Goal: Task Accomplishment & Management: Complete application form

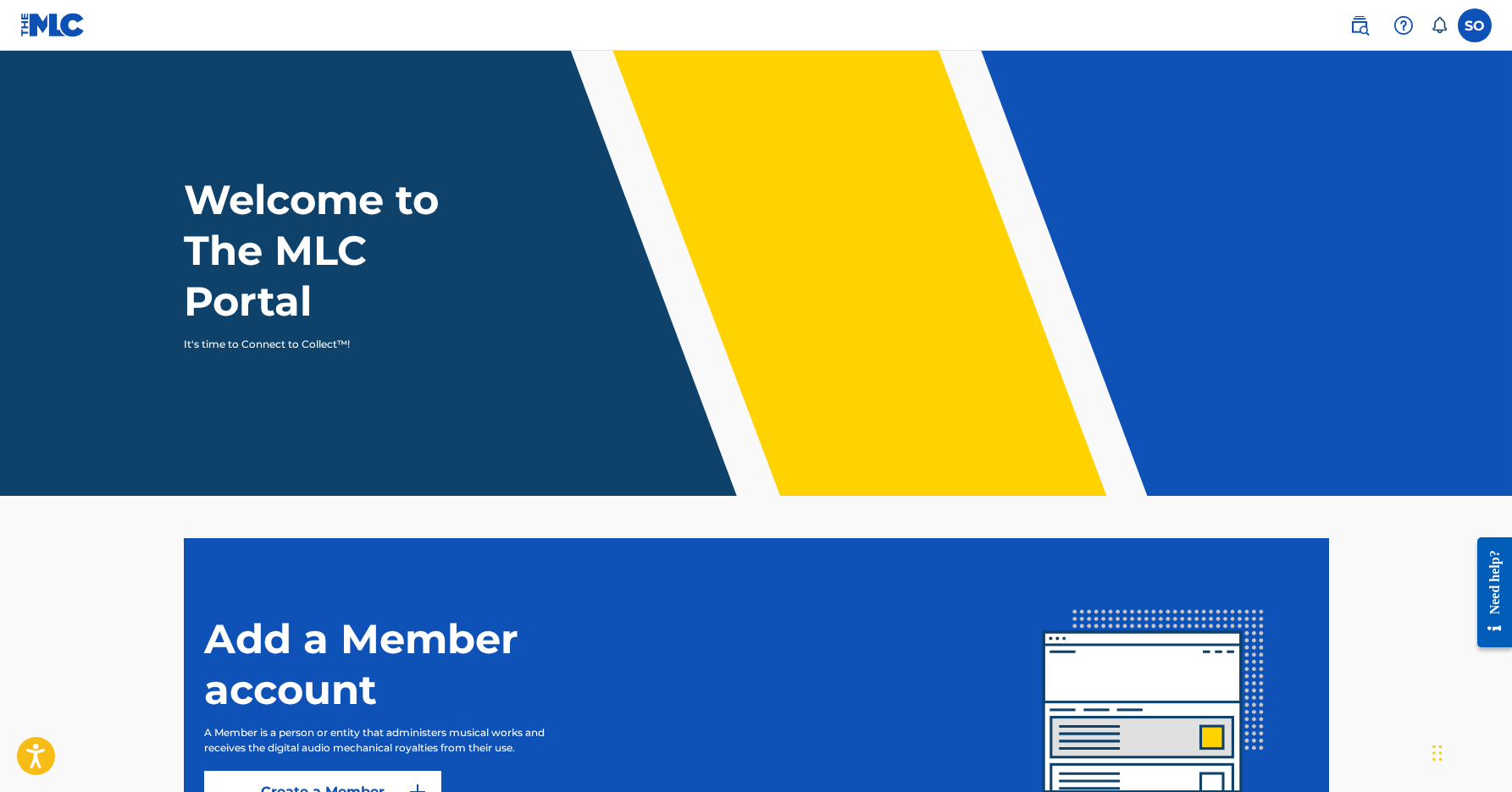
scroll to position [178, 0]
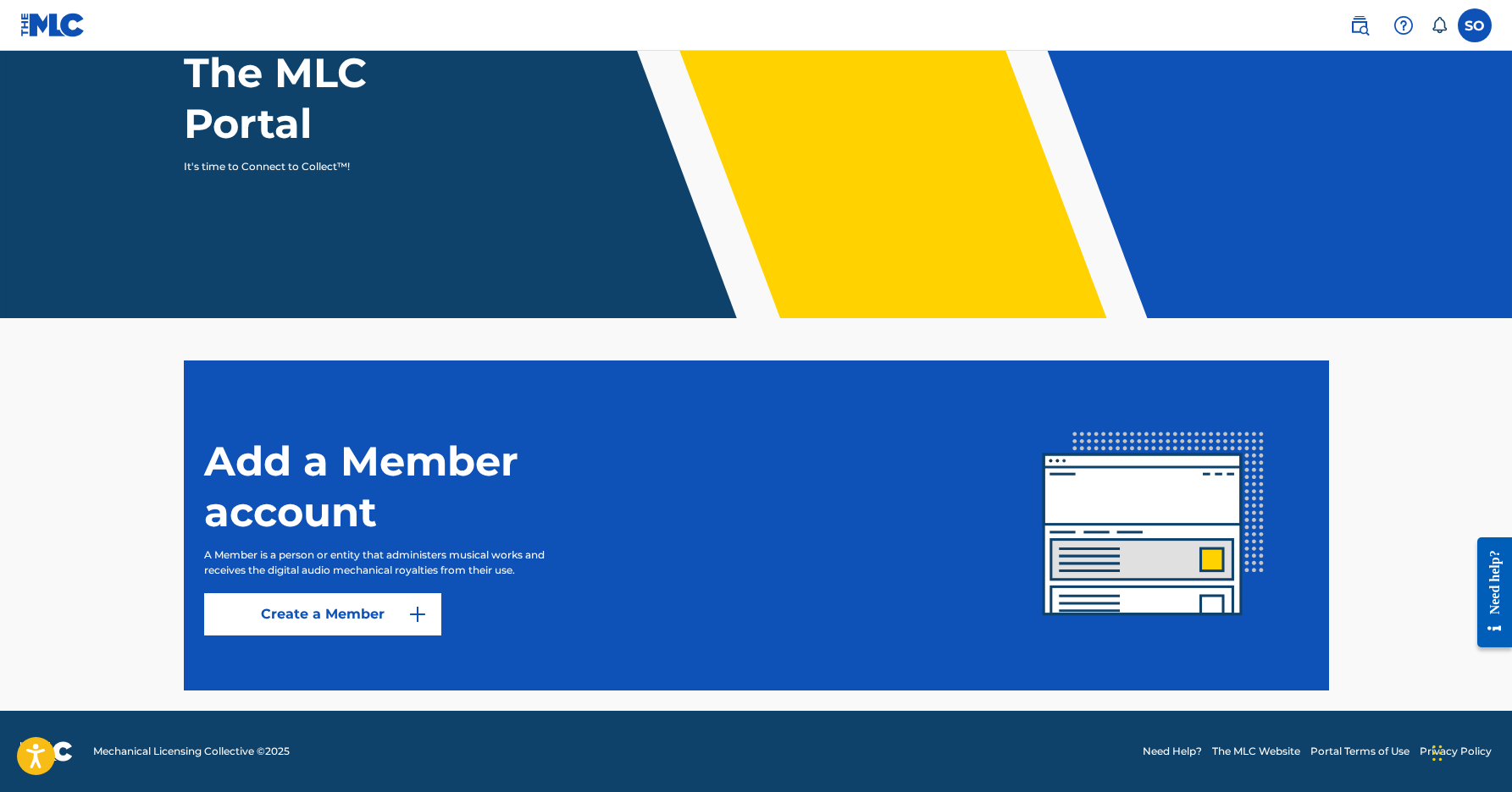
click at [1487, 34] on label at bounding box center [1474, 26] width 34 height 34
click at [1474, 26] on input "SO [PERSON_NAME] [EMAIL_ADDRESS][DOMAIN_NAME] Notification Preferences Profile …" at bounding box center [1474, 26] width 0 height 0
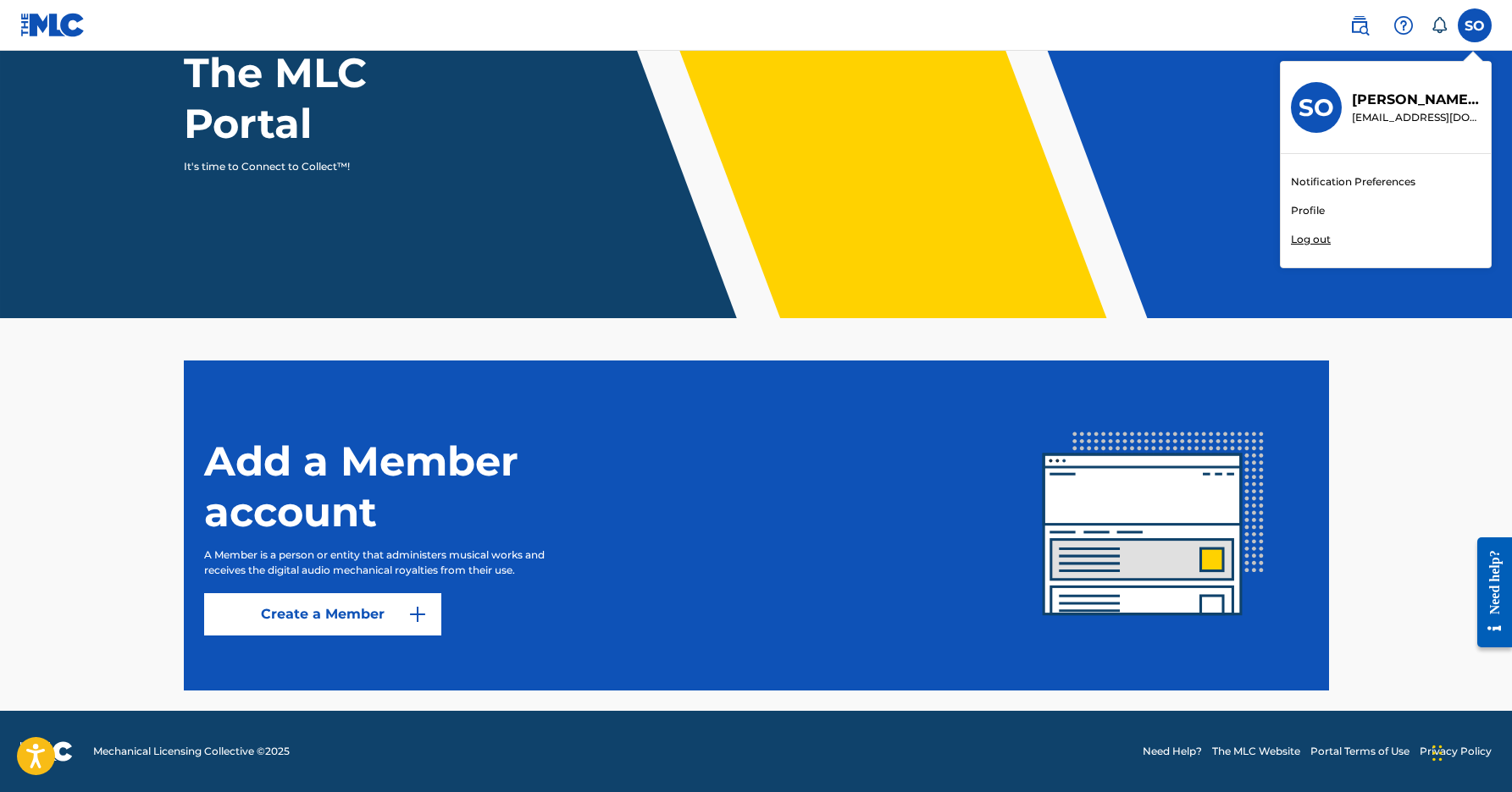
click at [1378, 333] on main "Welcome to The MLC Portal It's time to Connect to Collect™! Add a Member accoun…" at bounding box center [756, 292] width 1512 height 839
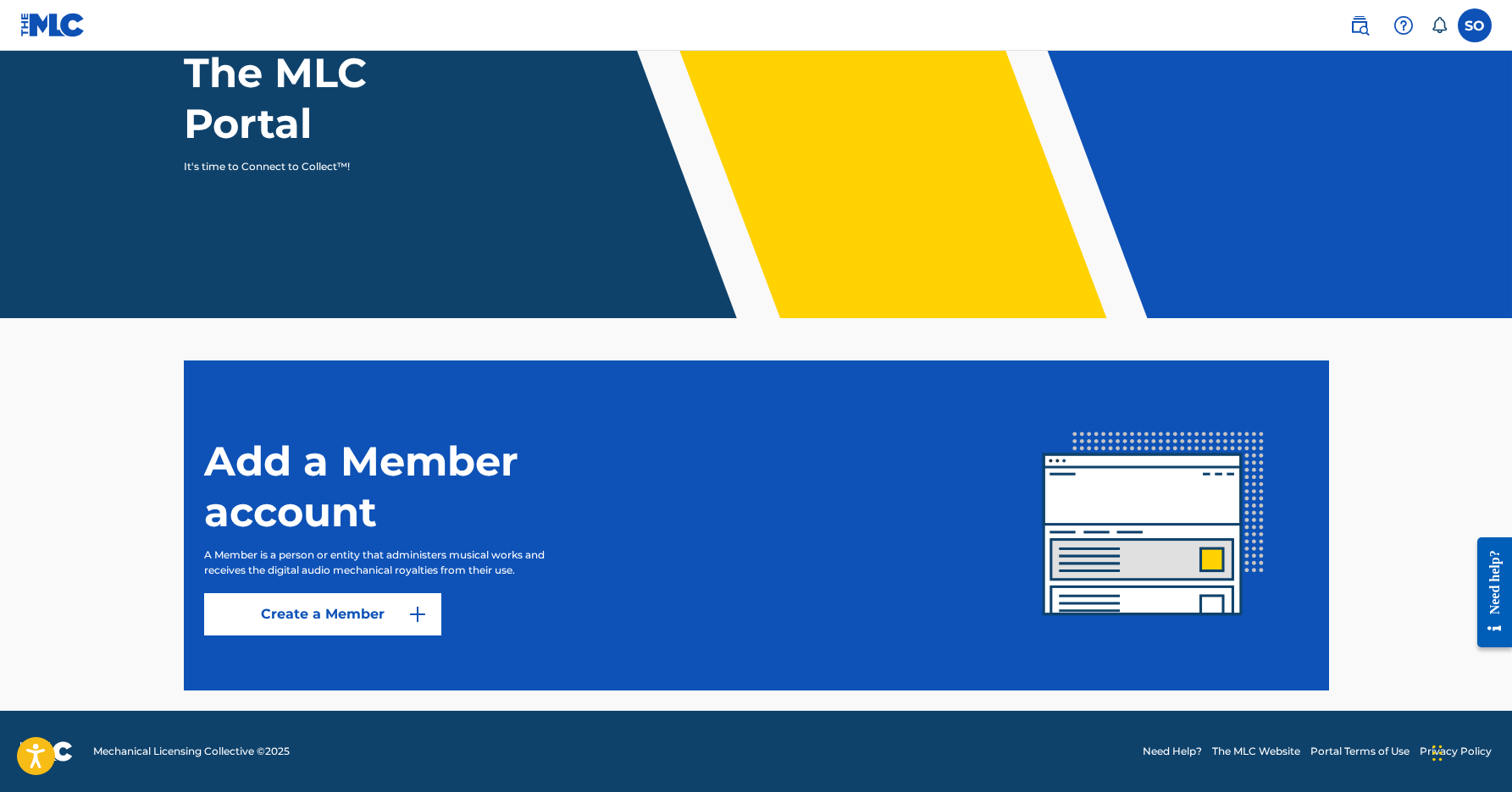
click at [367, 619] on link "Create a Member" at bounding box center [323, 614] width 237 height 43
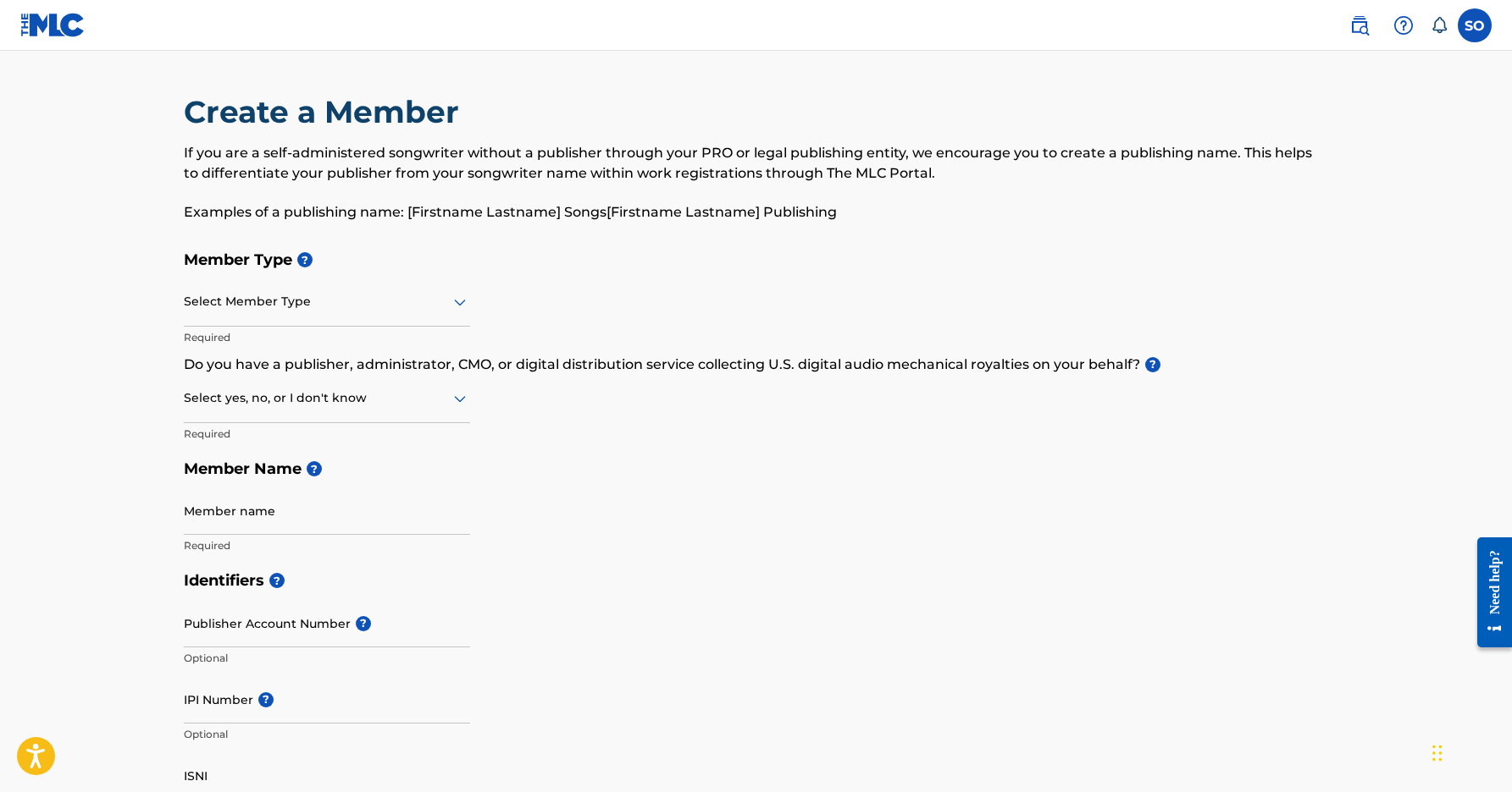
click at [446, 305] on div at bounding box center [327, 301] width 286 height 21
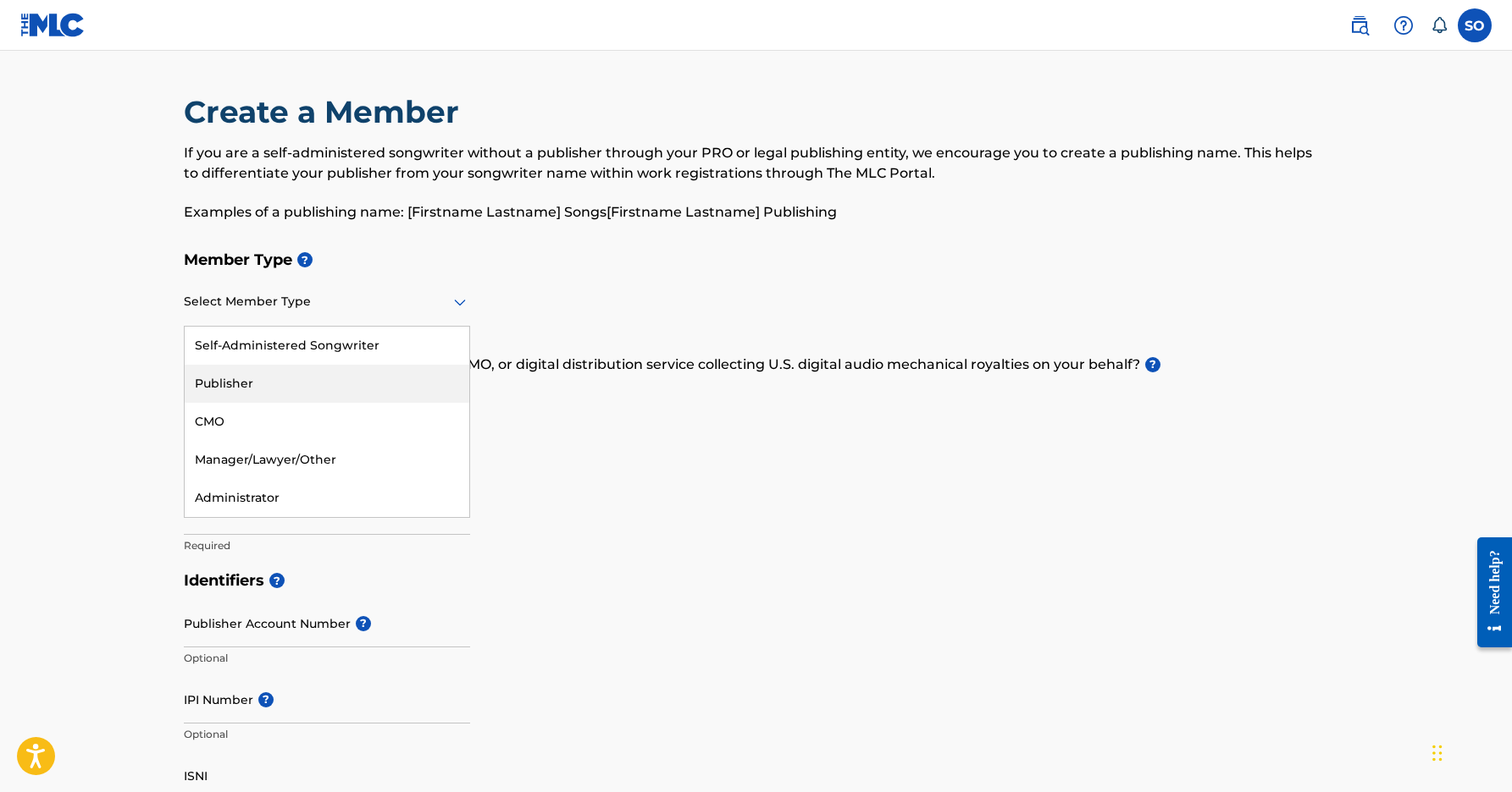
click at [365, 379] on div "Publisher" at bounding box center [327, 384] width 285 height 38
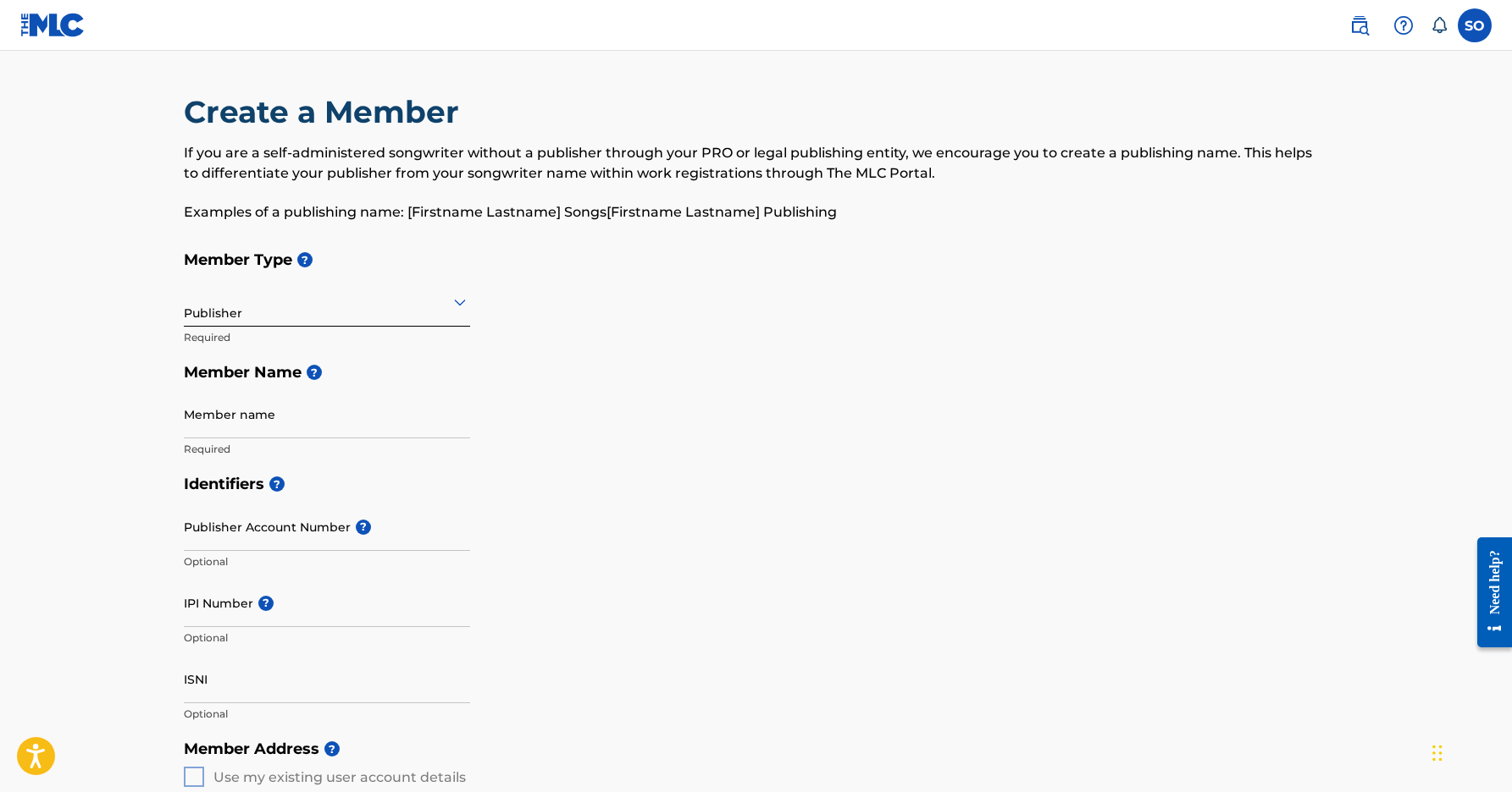
click at [332, 424] on input "Member name" at bounding box center [327, 414] width 286 height 49
click at [589, 535] on div "Identifiers ? Publisher Account Number ? Optional IPI Number ? Optional ISNI Op…" at bounding box center [756, 598] width 1145 height 265
click at [326, 529] on input "Publisher Account Number ?" at bounding box center [327, 527] width 286 height 49
click at [583, 577] on div "Identifiers ? Publisher Account Number ? Optional IPI Number ? Optional ISNI Op…" at bounding box center [756, 598] width 1145 height 265
click at [402, 323] on div "Publisher" at bounding box center [327, 303] width 286 height 49
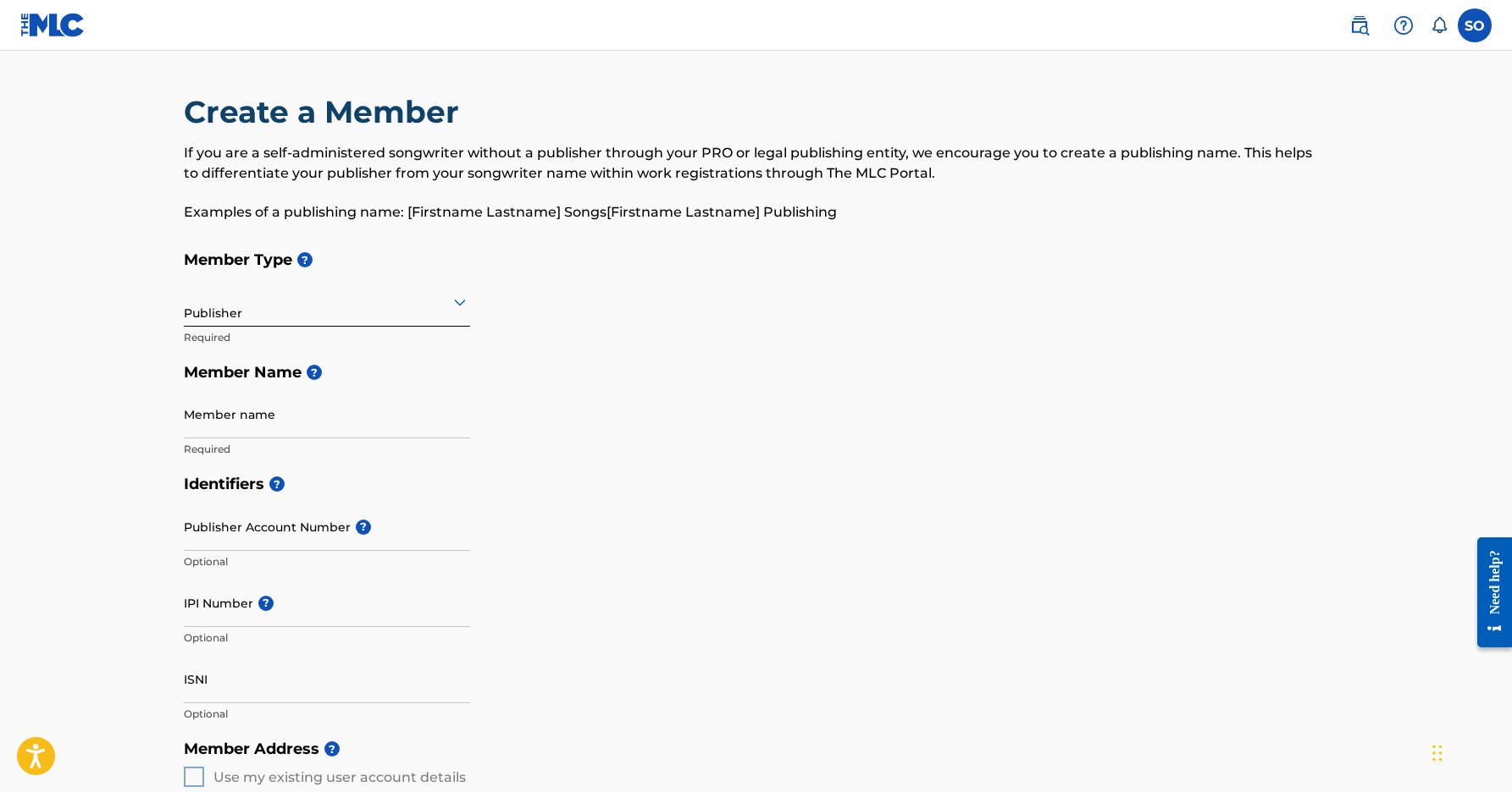
click at [568, 406] on div "Member Type ? Publisher Required Member Name ? Member name Required" at bounding box center [756, 354] width 1145 height 224
click at [343, 410] on input "Member name" at bounding box center [327, 414] width 286 height 49
type input "s"
type input "[PERSON_NAME]"
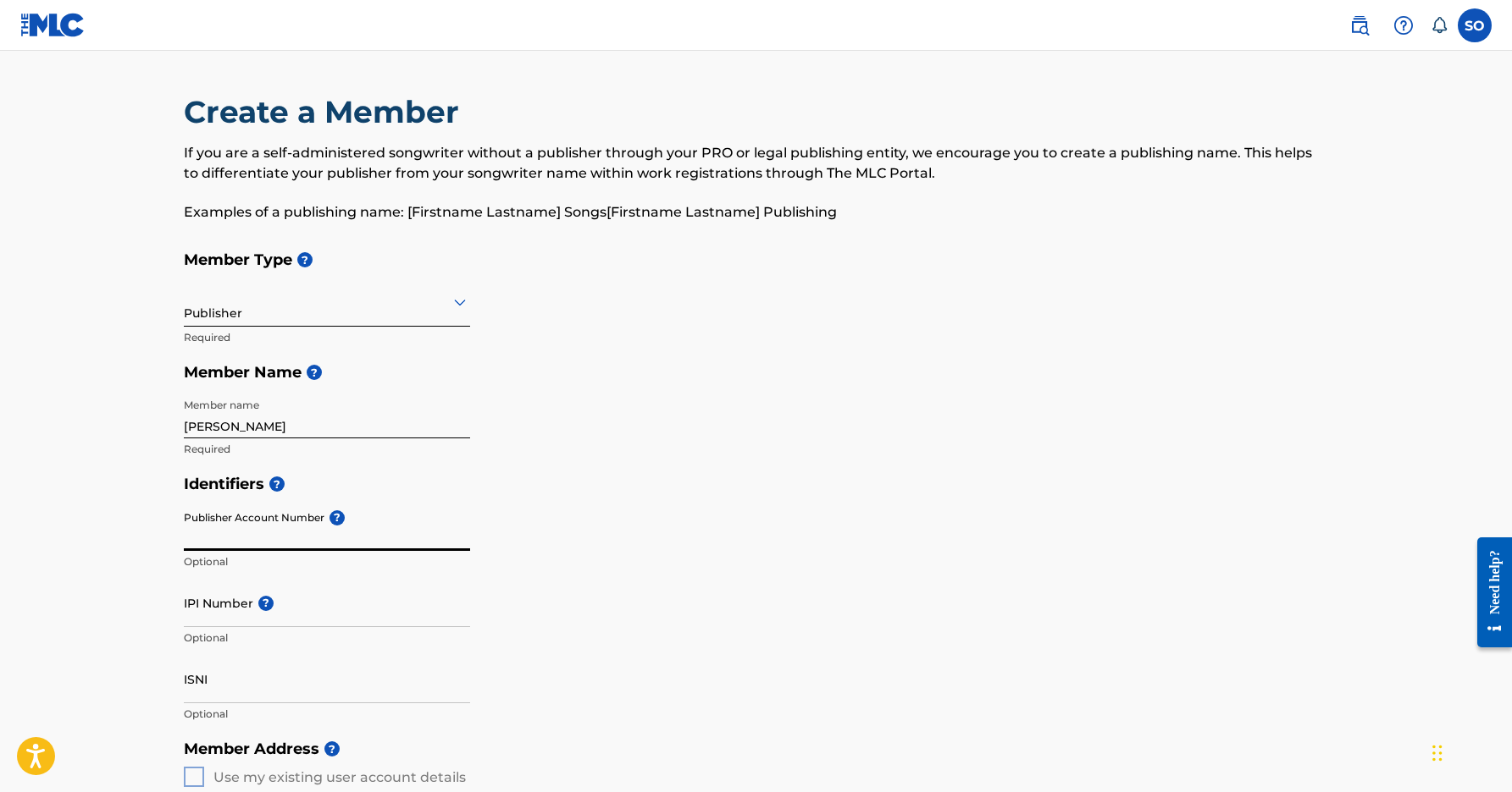
click at [400, 533] on input "Publisher Account Number ?" at bounding box center [327, 527] width 286 height 49
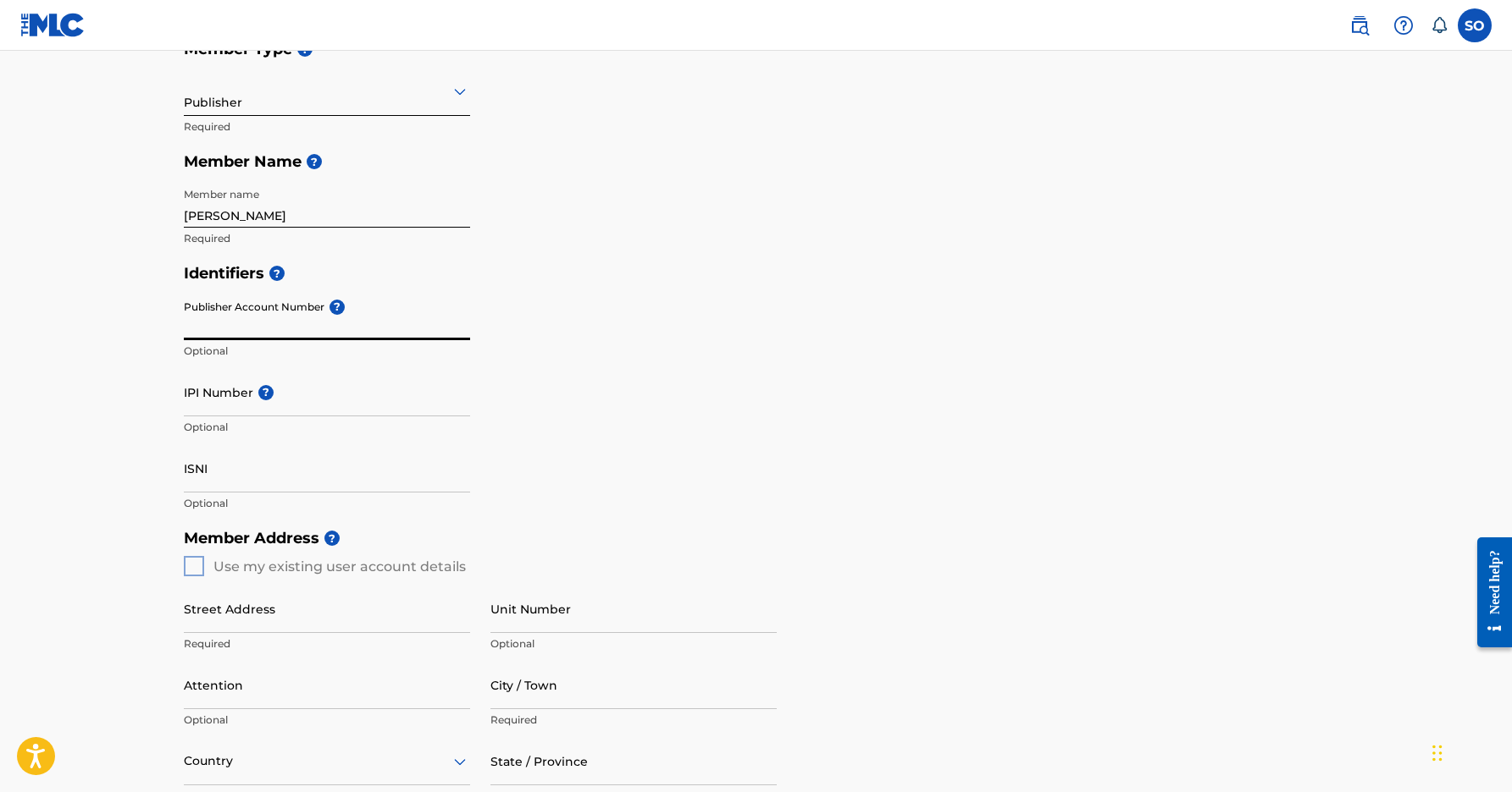
scroll to position [212, 0]
click at [350, 401] on input "IPI Number ?" at bounding box center [327, 390] width 286 height 49
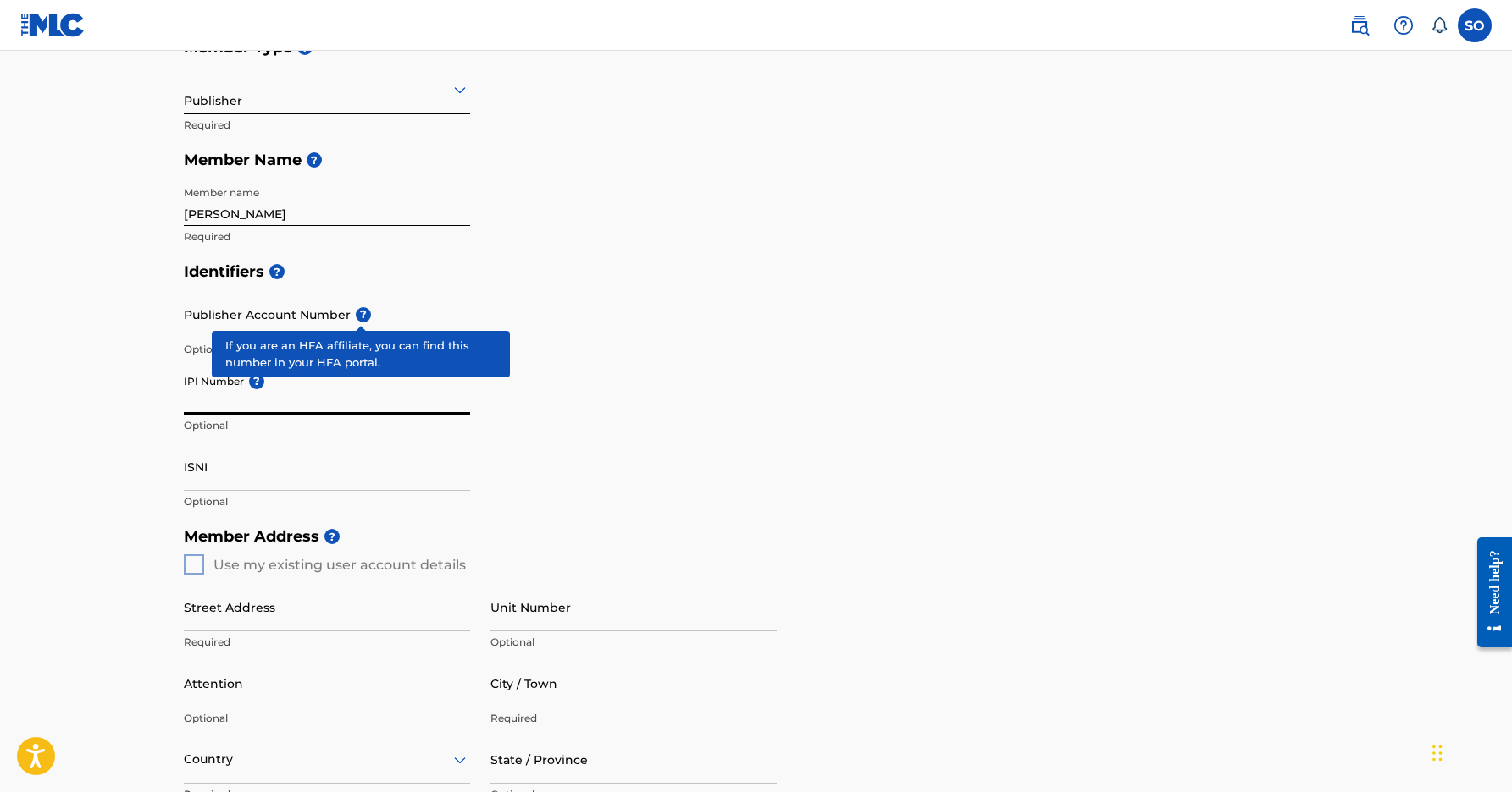
click at [364, 313] on span "?" at bounding box center [362, 315] width 15 height 15
click at [364, 313] on input "Publisher Account Number ?" at bounding box center [327, 315] width 286 height 49
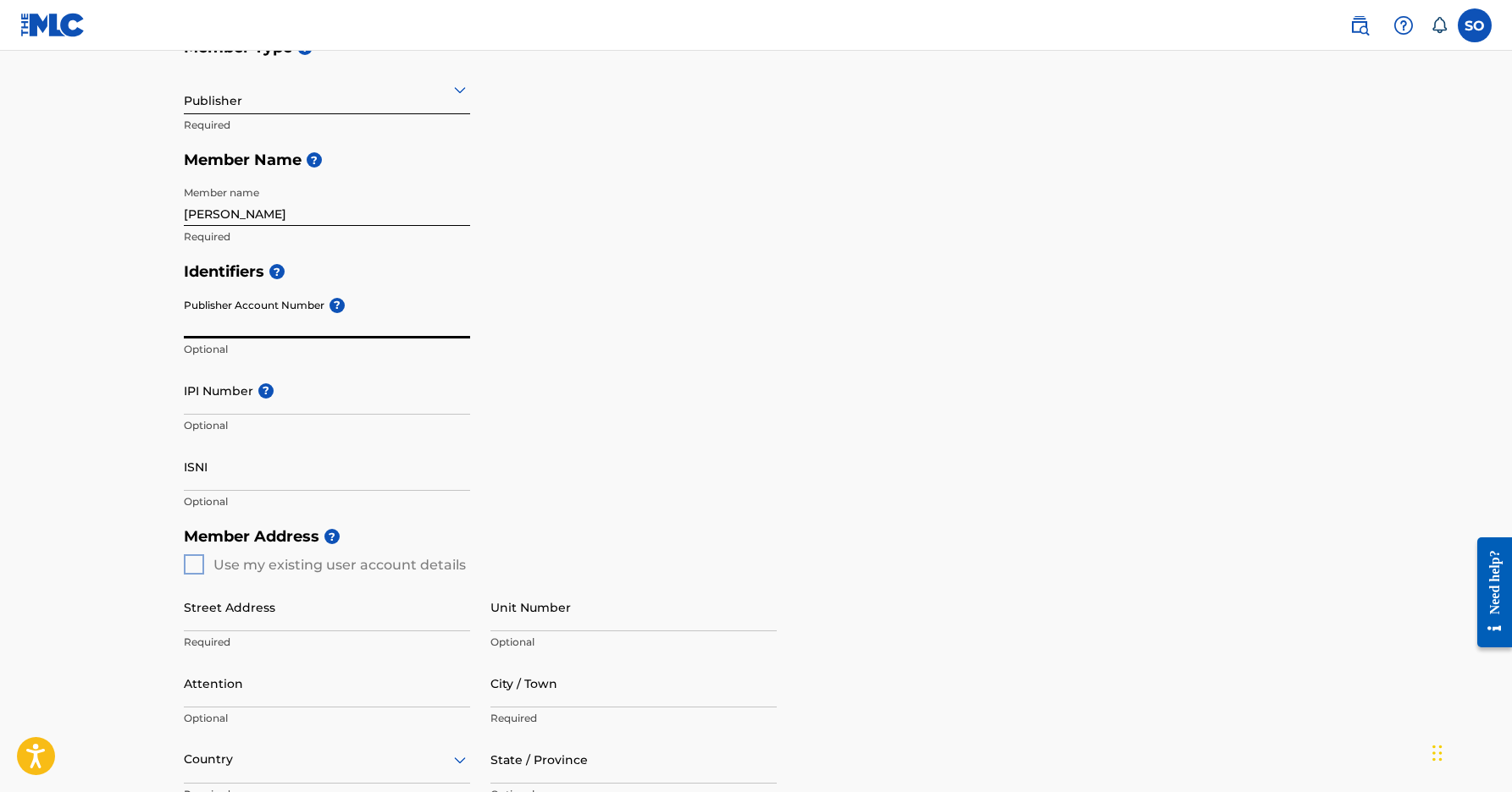
click at [718, 336] on div "Identifiers ? Publisher Account Number ? Optional IPI Number ? Optional ISNI Op…" at bounding box center [756, 386] width 1145 height 265
click at [327, 395] on input "IPI Number ?" at bounding box center [327, 390] width 286 height 49
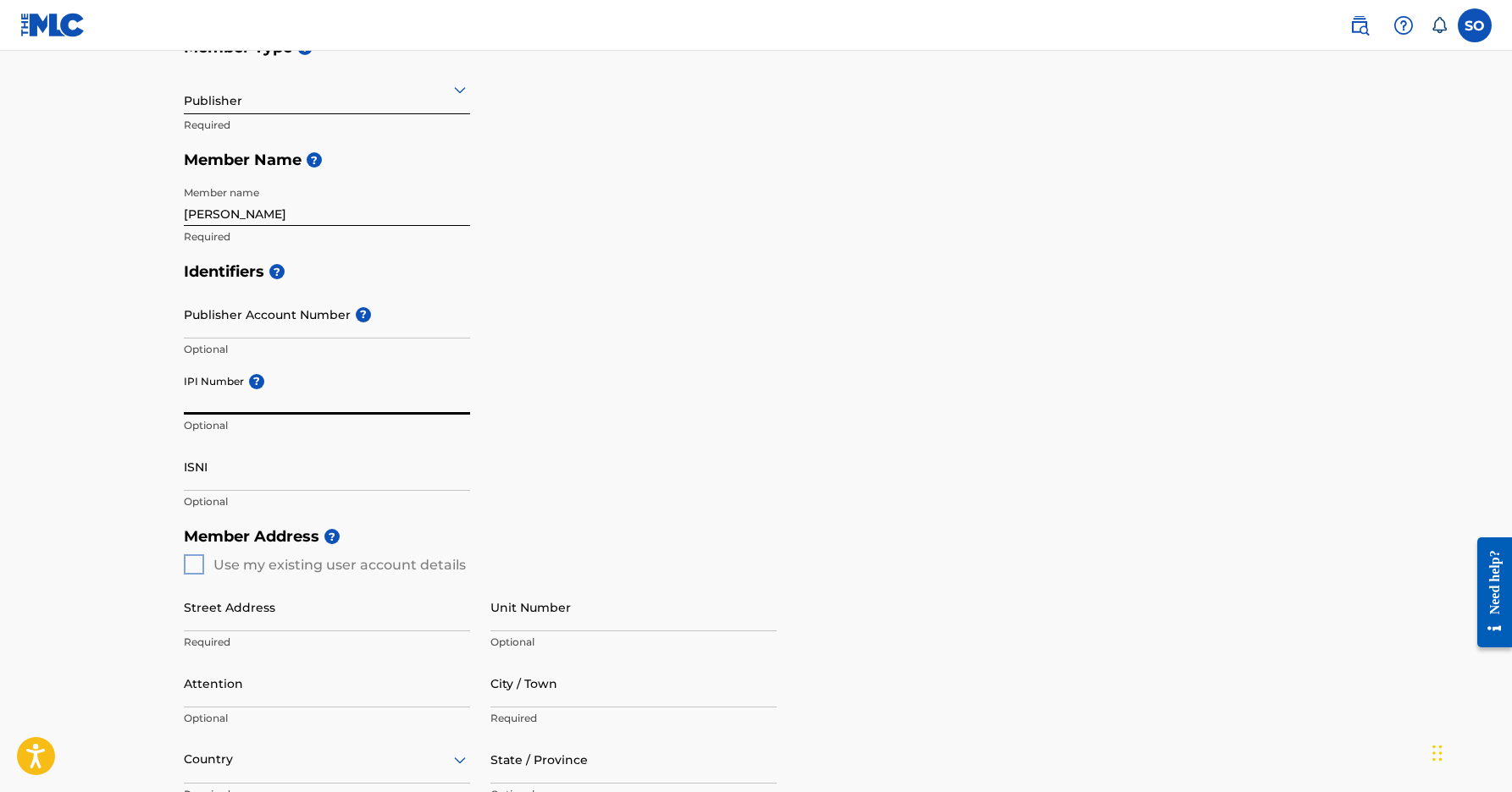
paste input "01309139561"
type input "01309139561"
click at [271, 319] on input "Publisher Account Number ?" at bounding box center [327, 315] width 286 height 49
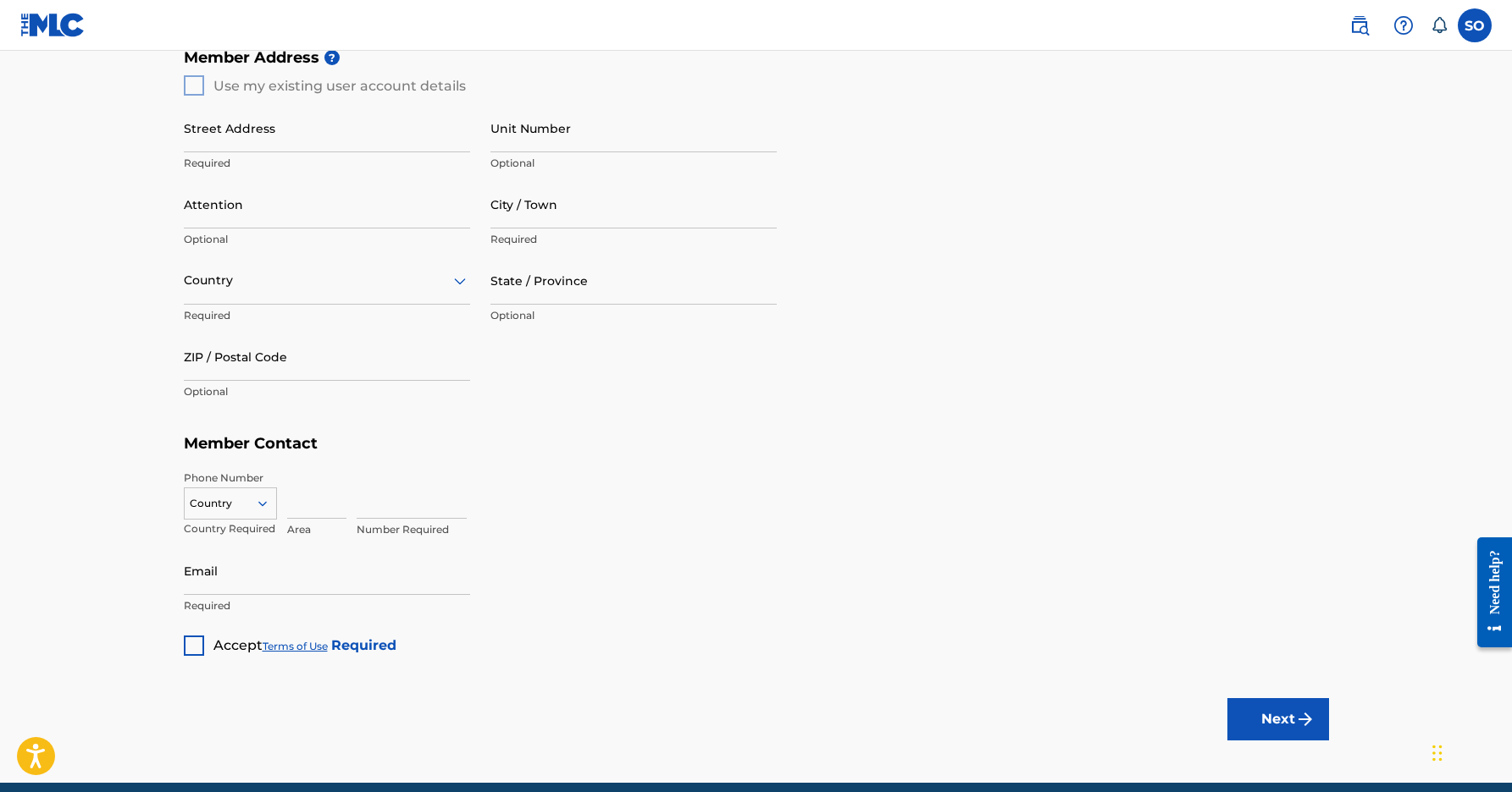
scroll to position [706, 0]
